Goal: Navigation & Orientation: Find specific page/section

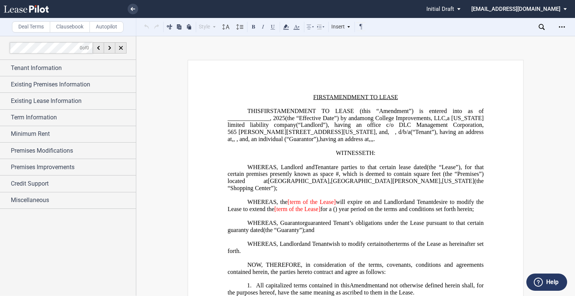
click at [565, 7] on md-select "jomara@dlcmgmt.com Admin Area Settings Sign Out" at bounding box center [521, 8] width 103 height 17
click at [509, 16] on div "Admin Area" at bounding box center [516, 19] width 27 height 7
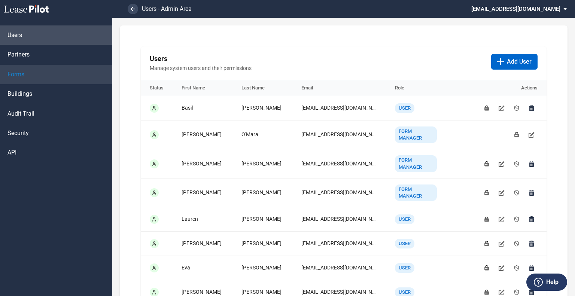
click at [31, 77] on link "Forms" at bounding box center [56, 74] width 112 height 19
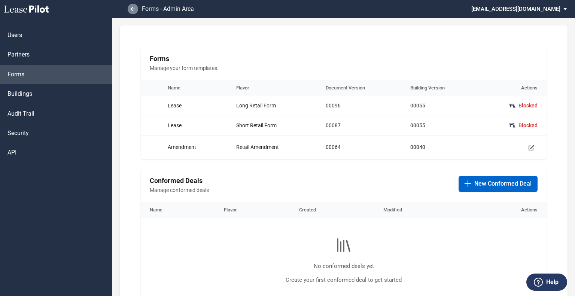
click at [135, 6] on link at bounding box center [133, 9] width 10 height 10
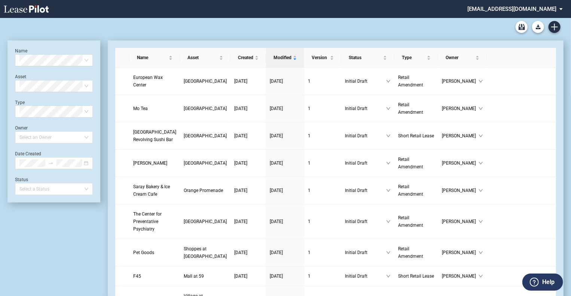
click at [562, 7] on md-select "jomara@dlcmgmt.com Admin Area Settings Sign Out" at bounding box center [518, 8] width 103 height 17
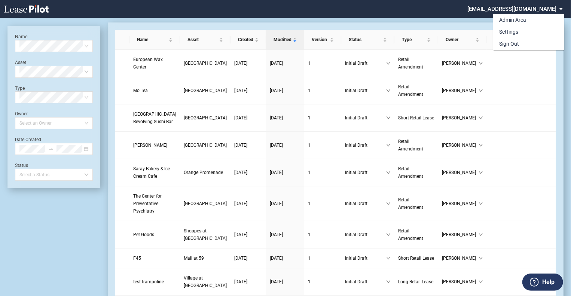
click at [460, 19] on md-backdrop at bounding box center [285, 157] width 571 height 314
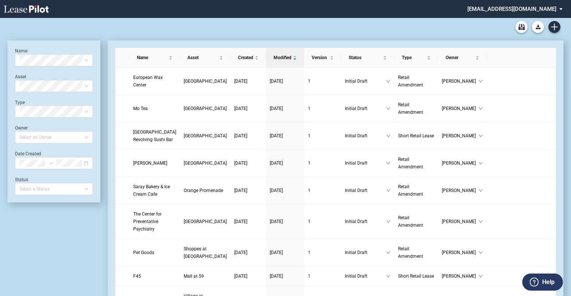
scroll to position [18, 0]
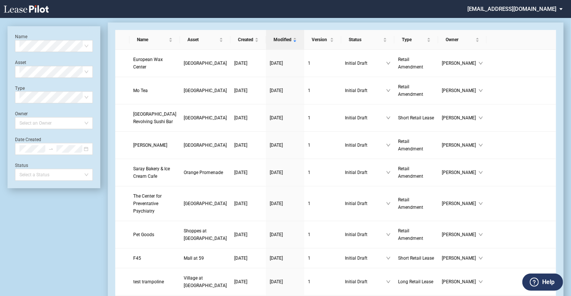
click at [527, 6] on md-select "[EMAIL_ADDRESS][DOMAIN_NAME]" at bounding box center [518, 8] width 103 height 17
